Goal: Information Seeking & Learning: Learn about a topic

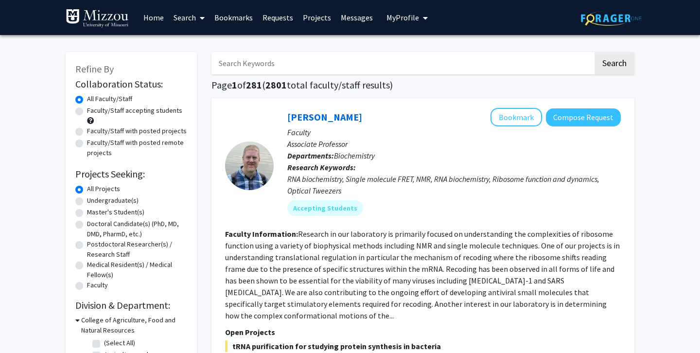
click at [95, 212] on label "Master's Student(s)" at bounding box center [115, 212] width 57 height 10
click at [93, 212] on input "Master's Student(s)" at bounding box center [90, 210] width 6 height 6
radio input "true"
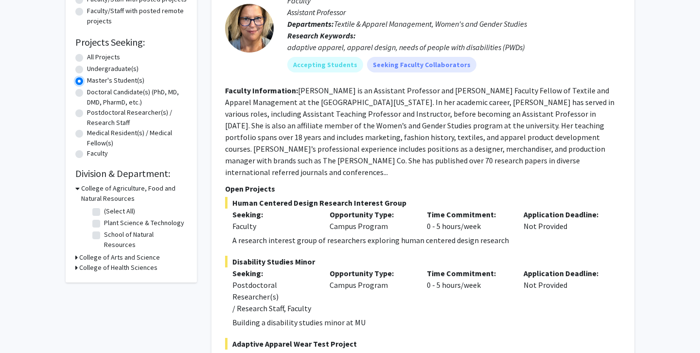
scroll to position [132, 0]
click at [79, 252] on h3 "College of Arts and Science" at bounding box center [119, 257] width 81 height 10
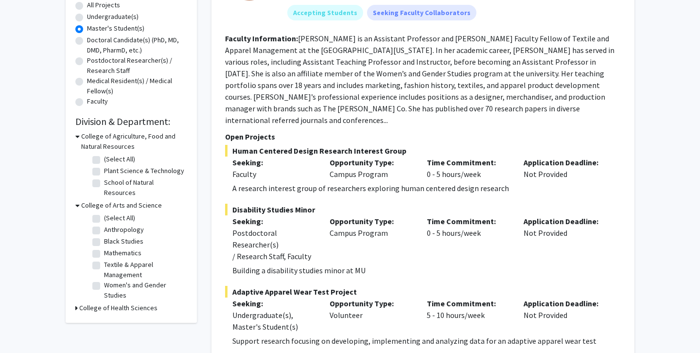
scroll to position [192, 0]
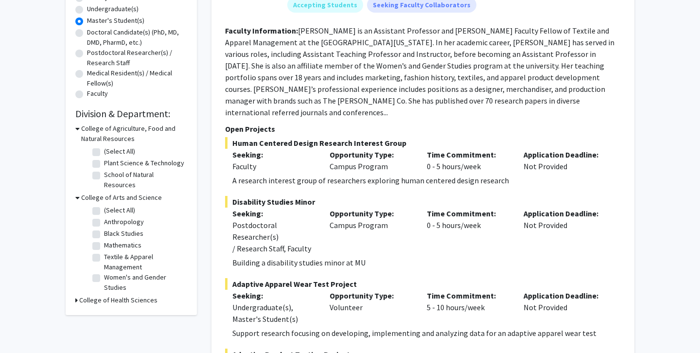
click at [87, 295] on h3 "College of Health Sciences" at bounding box center [118, 300] width 78 height 10
click at [102, 308] on fg-checkbox "[MEDICAL_DATA] [MEDICAL_DATA]" at bounding box center [138, 314] width 92 height 12
click at [104, 308] on label "[MEDICAL_DATA]" at bounding box center [127, 313] width 46 height 10
click at [104, 308] on input "[MEDICAL_DATA]" at bounding box center [107, 311] width 6 height 6
checkbox input "true"
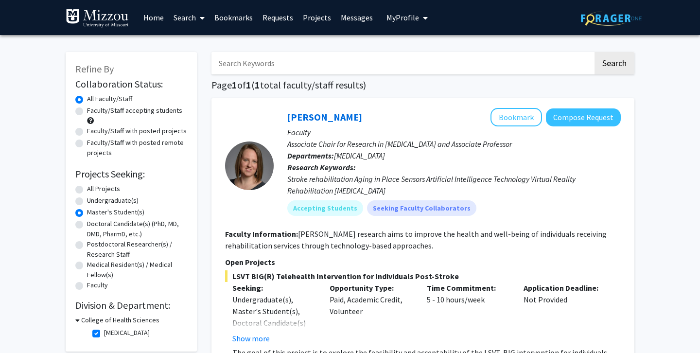
click at [104, 337] on label "[MEDICAL_DATA]" at bounding box center [127, 333] width 46 height 10
click at [104, 334] on input "[MEDICAL_DATA]" at bounding box center [107, 331] width 6 height 6
checkbox input "false"
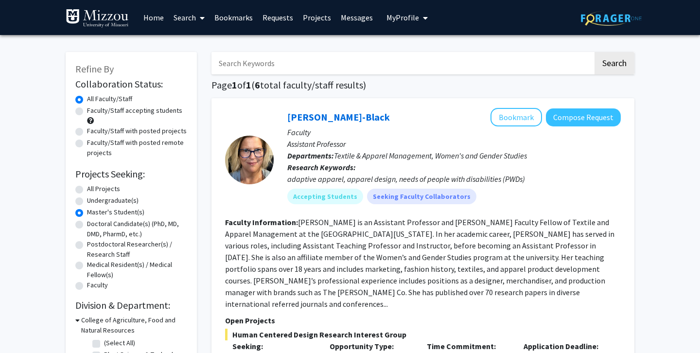
click at [101, 209] on label "Master's Student(s)" at bounding box center [115, 212] width 57 height 10
click at [93, 209] on input "Master's Student(s)" at bounding box center [90, 210] width 6 height 6
click at [87, 210] on label "Master's Student(s)" at bounding box center [115, 212] width 57 height 10
click at [87, 210] on input "Master's Student(s)" at bounding box center [90, 210] width 6 height 6
click at [87, 209] on label "Master's Student(s)" at bounding box center [115, 212] width 57 height 10
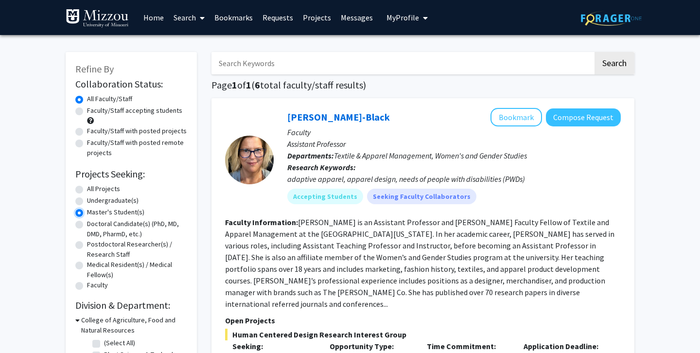
click at [87, 209] on input "Master's Student(s)" at bounding box center [90, 210] width 6 height 6
click at [77, 208] on div "Master's Student(s)" at bounding box center [131, 213] width 112 height 12
click at [87, 189] on label "All Projects" at bounding box center [103, 189] width 33 height 10
click at [87, 189] on input "All Projects" at bounding box center [90, 187] width 6 height 6
radio input "true"
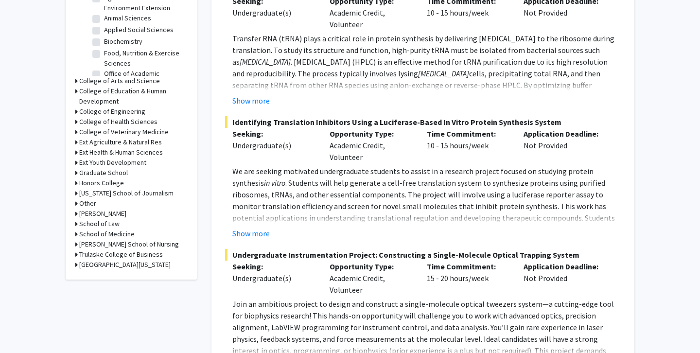
scroll to position [357, 0]
click at [140, 254] on h3 "Trulaske College of Business" at bounding box center [121, 255] width 84 height 10
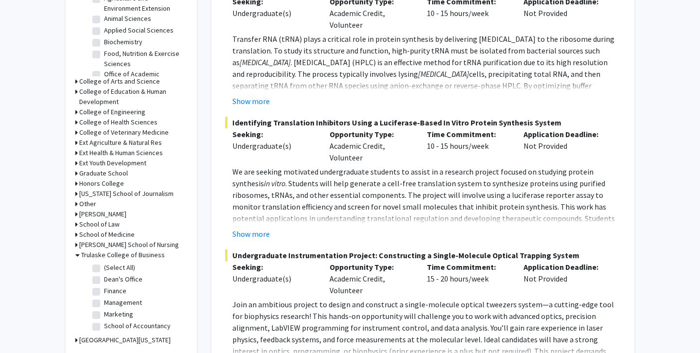
click at [139, 245] on h3 "[PERSON_NAME] School of Nursing" at bounding box center [129, 245] width 100 height 10
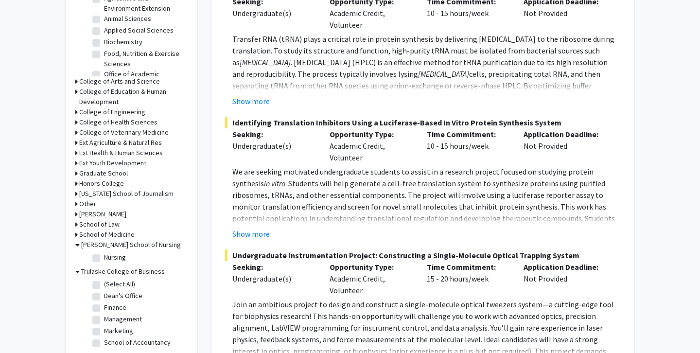
click at [139, 245] on h3 "[PERSON_NAME] School of Nursing" at bounding box center [131, 245] width 100 height 10
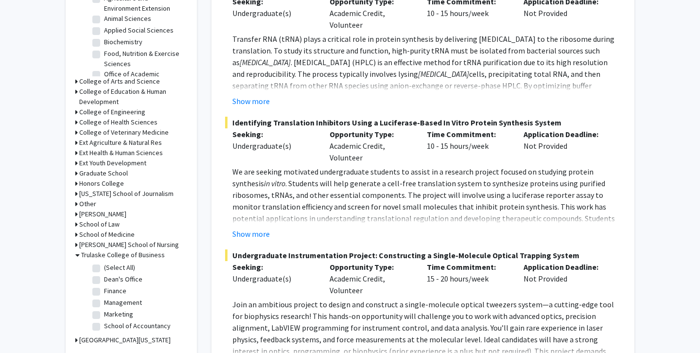
click at [144, 121] on h3 "College of Health Sciences" at bounding box center [118, 122] width 78 height 10
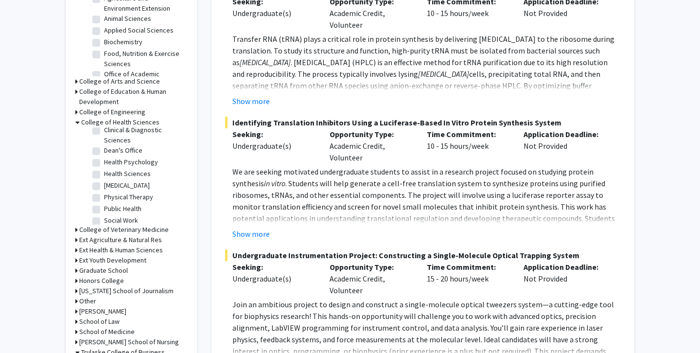
scroll to position [19, 0]
click at [100, 171] on fg-checkbox "Health Sciences Health Sciences" at bounding box center [138, 172] width 92 height 12
click at [104, 171] on label "Health Sciences" at bounding box center [127, 171] width 47 height 10
click at [104, 171] on input "Health Sciences" at bounding box center [107, 169] width 6 height 6
checkbox input "true"
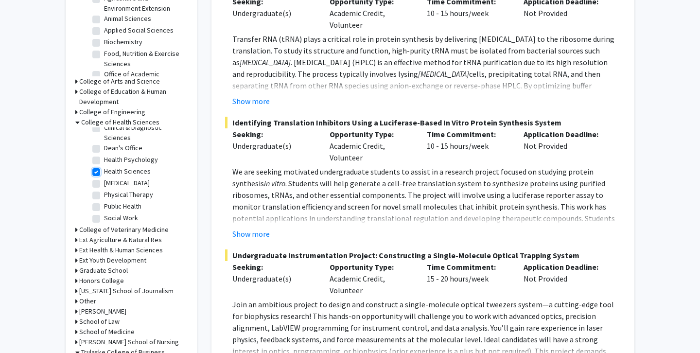
checkbox input "true"
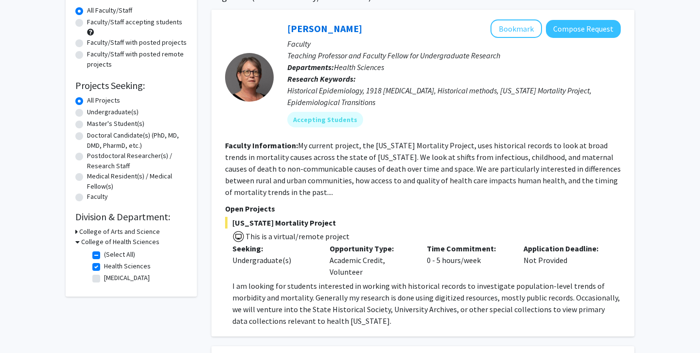
scroll to position [103, 0]
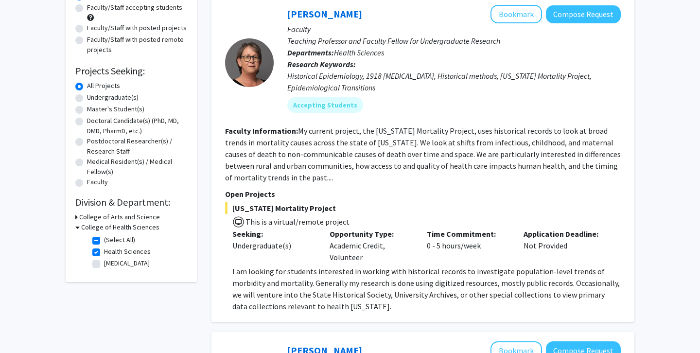
click at [88, 224] on h3 "College of Health Sciences" at bounding box center [120, 227] width 78 height 10
click at [88, 224] on h3 "College of Health Sciences" at bounding box center [118, 227] width 78 height 10
checkbox input "false"
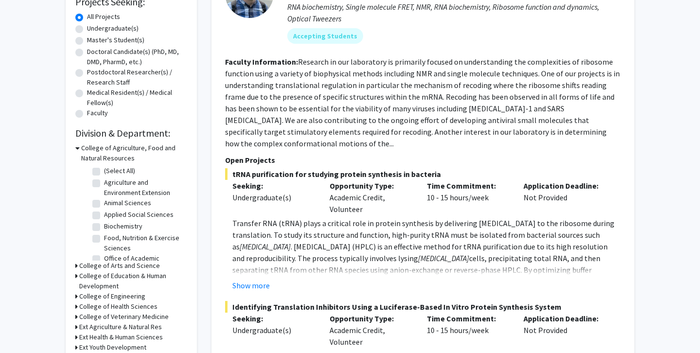
scroll to position [23, 0]
click at [144, 267] on h3 "College of Arts and Science" at bounding box center [119, 266] width 81 height 10
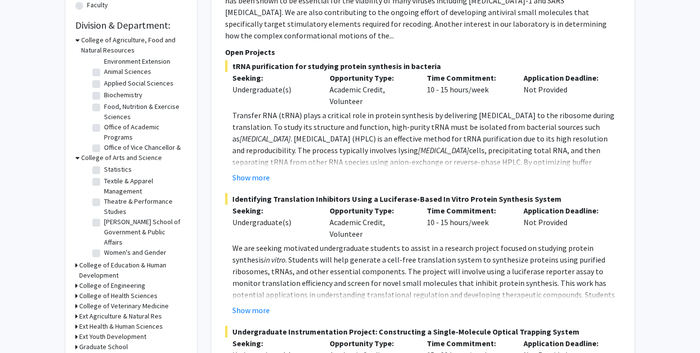
scroll to position [281, 0]
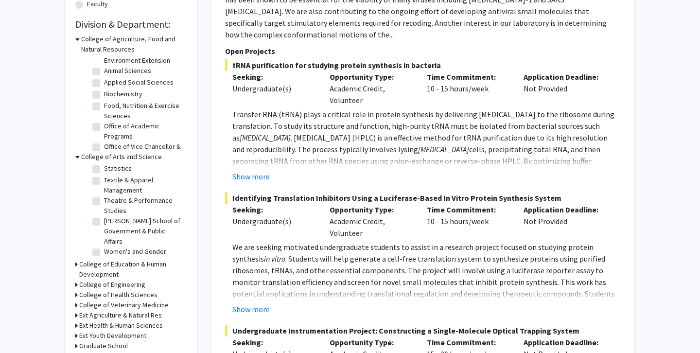
click at [140, 293] on h3 "College of Health Sciences" at bounding box center [118, 295] width 78 height 10
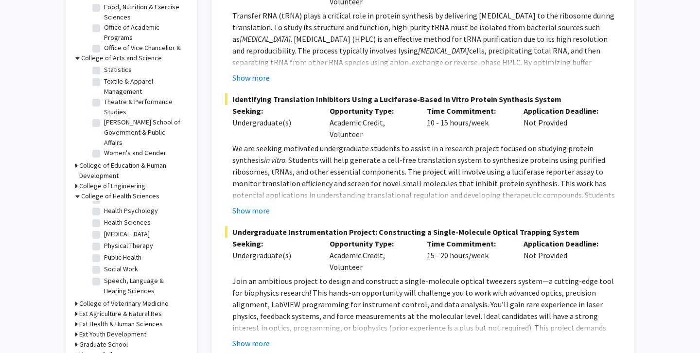
scroll to position [379, 0]
click at [104, 260] on label "Public Health" at bounding box center [122, 258] width 37 height 10
click at [104, 259] on input "Public Health" at bounding box center [107, 256] width 6 height 6
checkbox input "true"
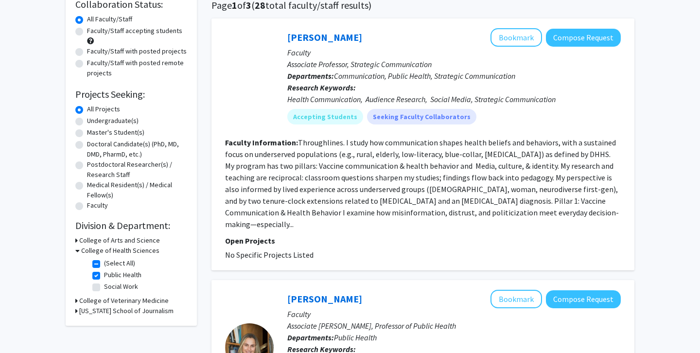
scroll to position [93, 0]
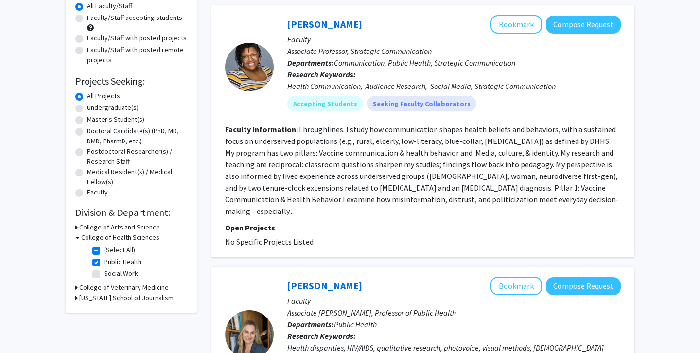
click at [104, 254] on label "(Select All)" at bounding box center [119, 250] width 31 height 10
click at [104, 251] on input "(Select All)" at bounding box center [107, 248] width 6 height 6
checkbox input "false"
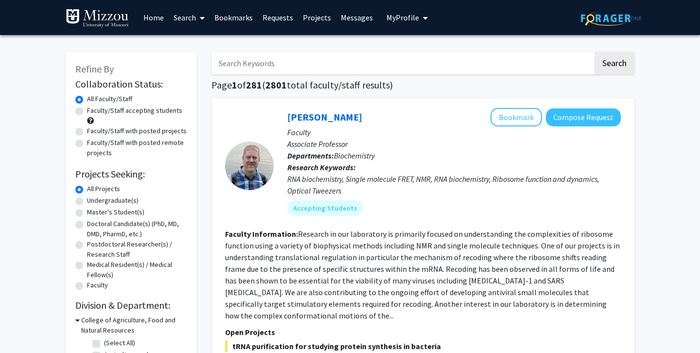
click at [403, 58] on input "Search Keywords" at bounding box center [403, 63] width 382 height 22
type input "cardiac"
click at [595, 52] on button "Search" at bounding box center [615, 63] width 40 height 22
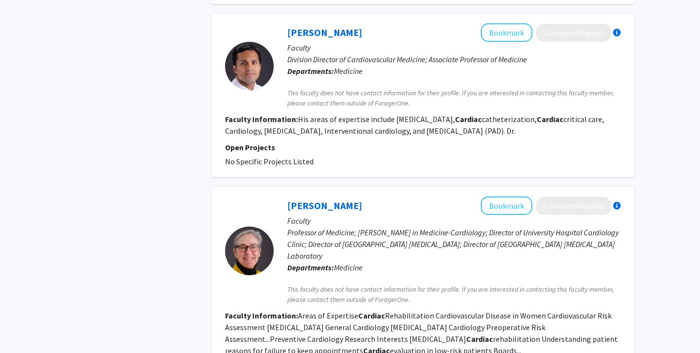
scroll to position [926, 0]
